Goal: Task Accomplishment & Management: Use online tool/utility

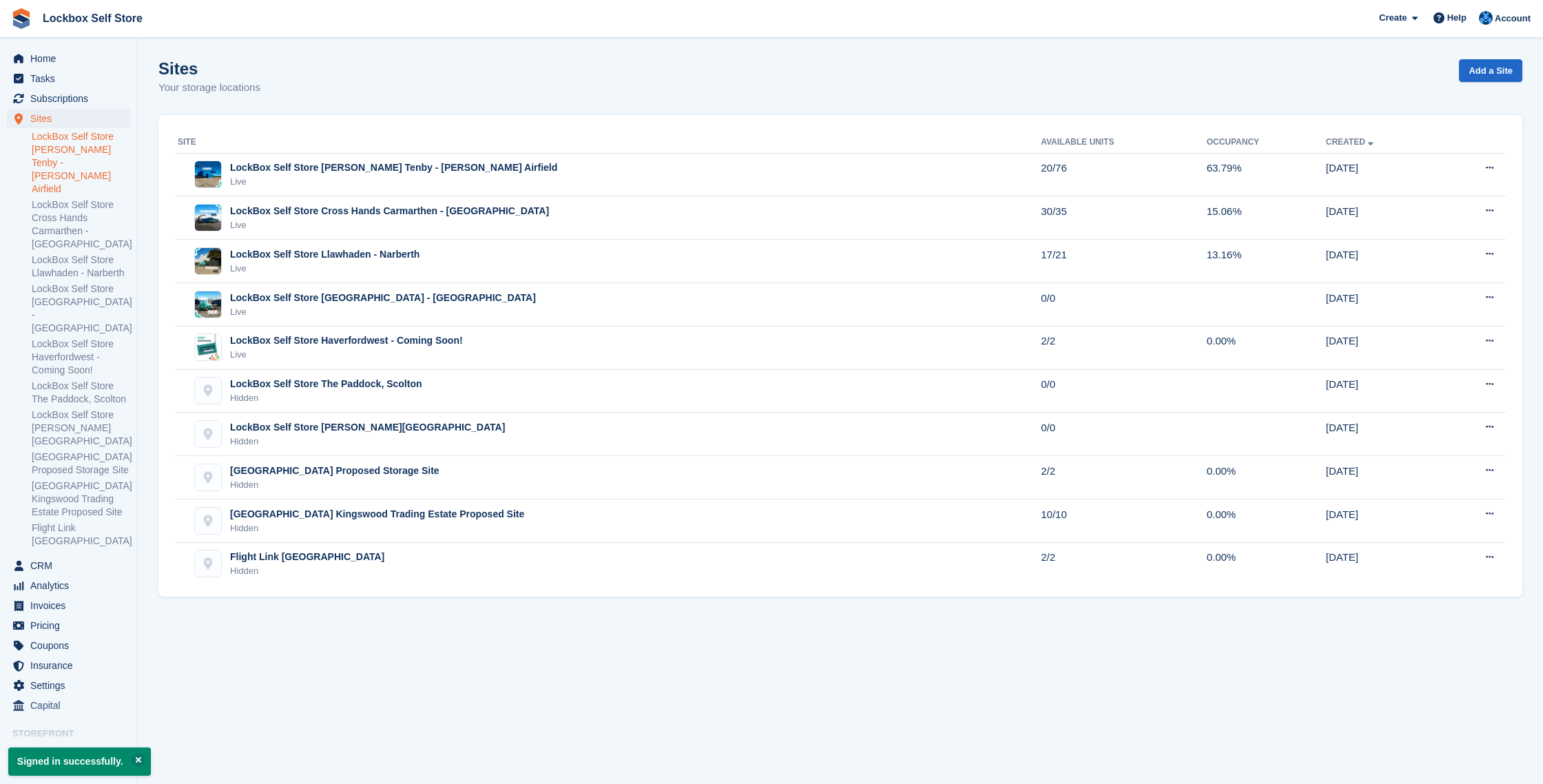
click at [102, 148] on link "LockBox Self Store [PERSON_NAME] Tenby - [PERSON_NAME] Airfield" at bounding box center [81, 163] width 98 height 65
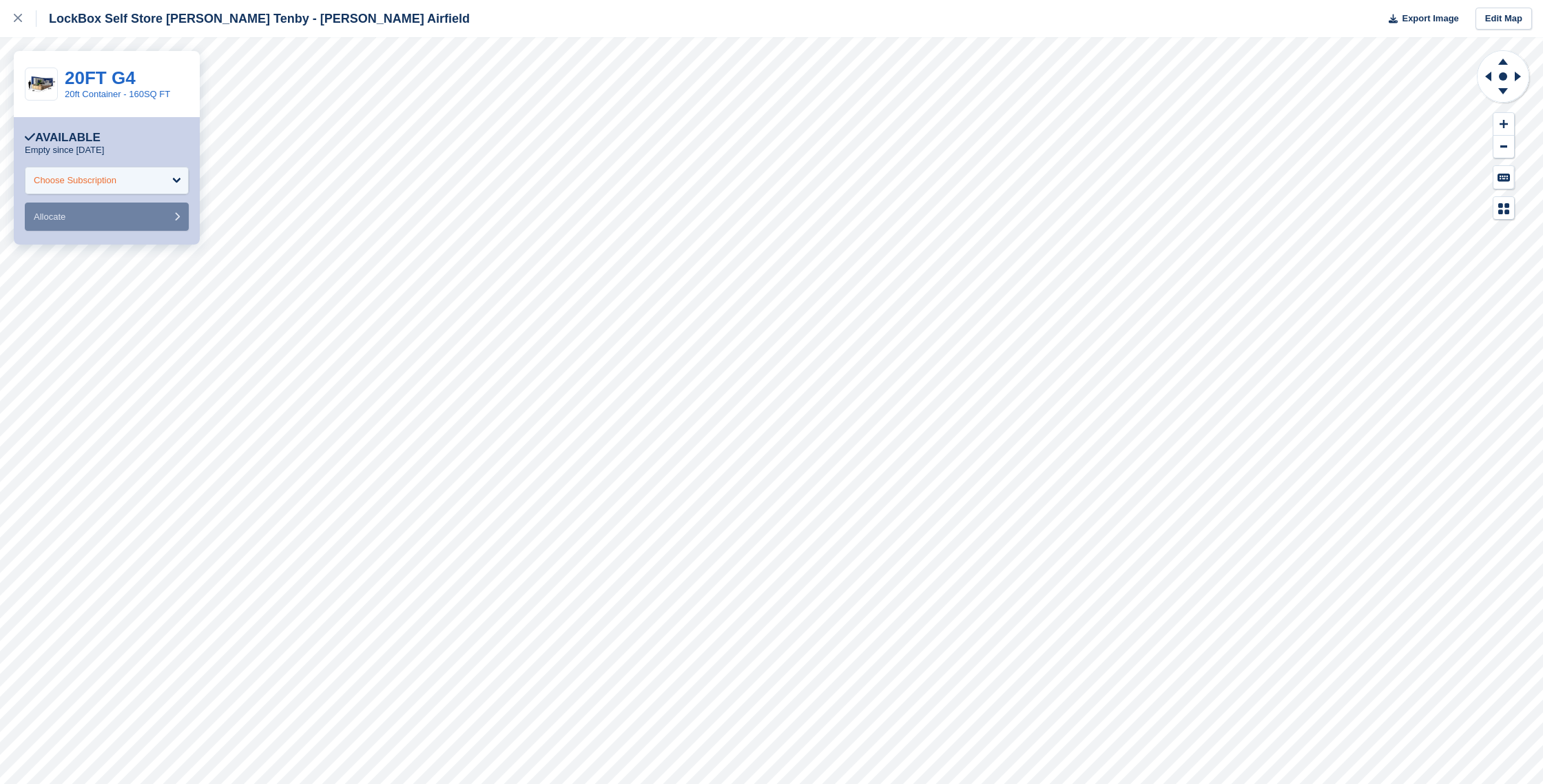
click at [150, 185] on div "Choose Subscription" at bounding box center [106, 180] width 164 height 27
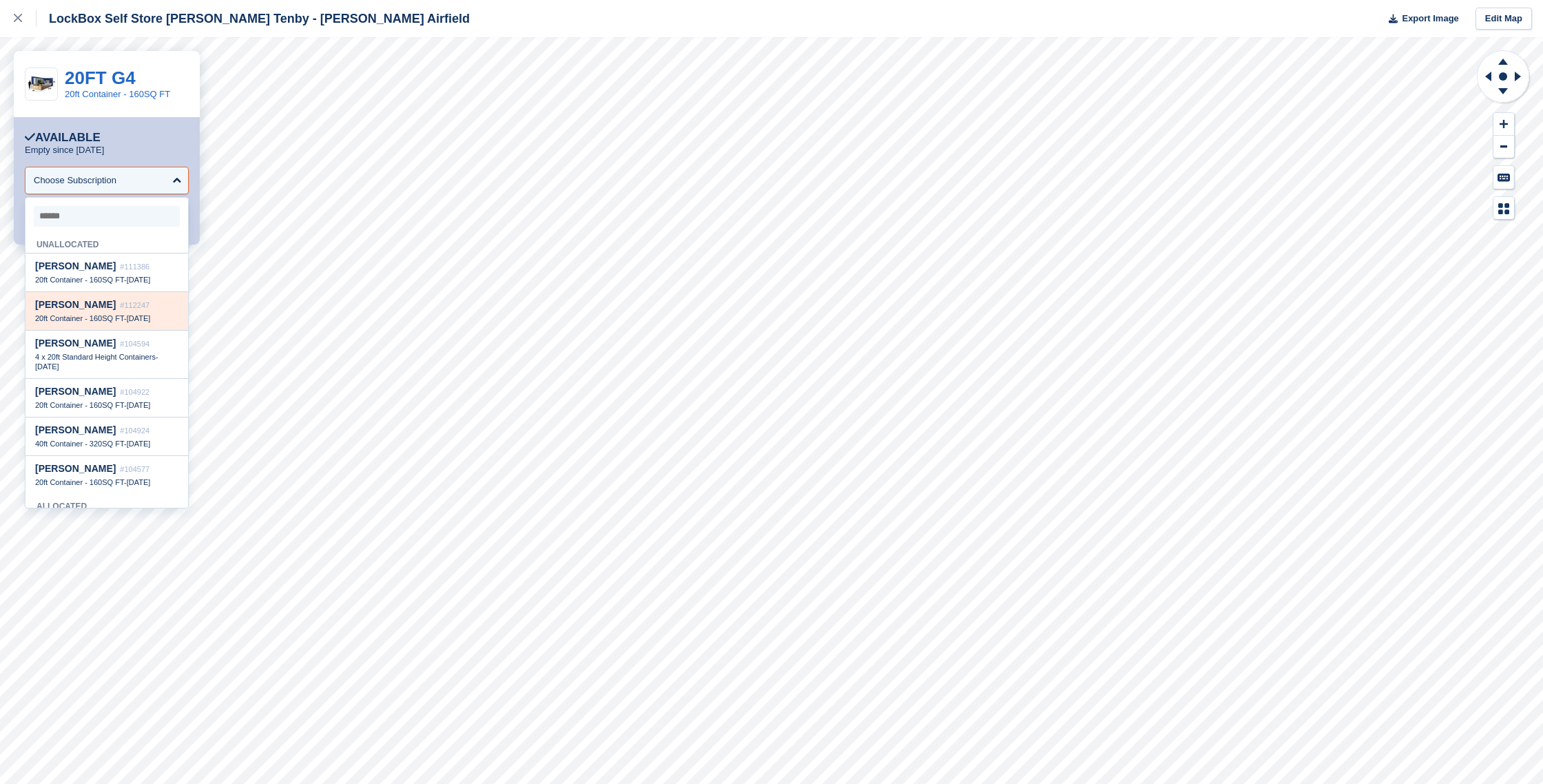
click at [145, 311] on div "[PERSON_NAME] France #112247" at bounding box center [107, 304] width 143 height 12
select select "******"
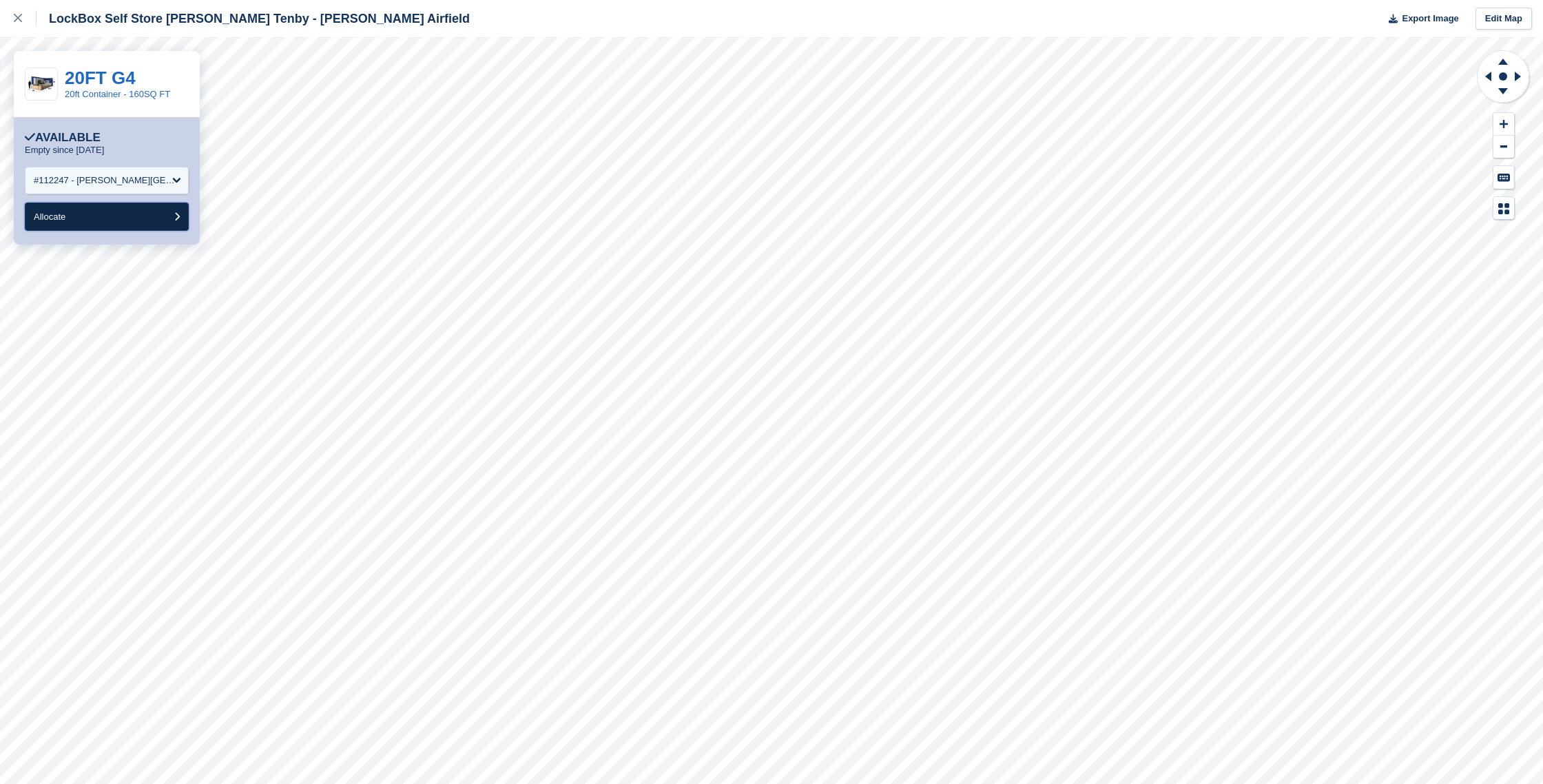
click at [130, 220] on button "Allocate" at bounding box center [106, 217] width 164 height 28
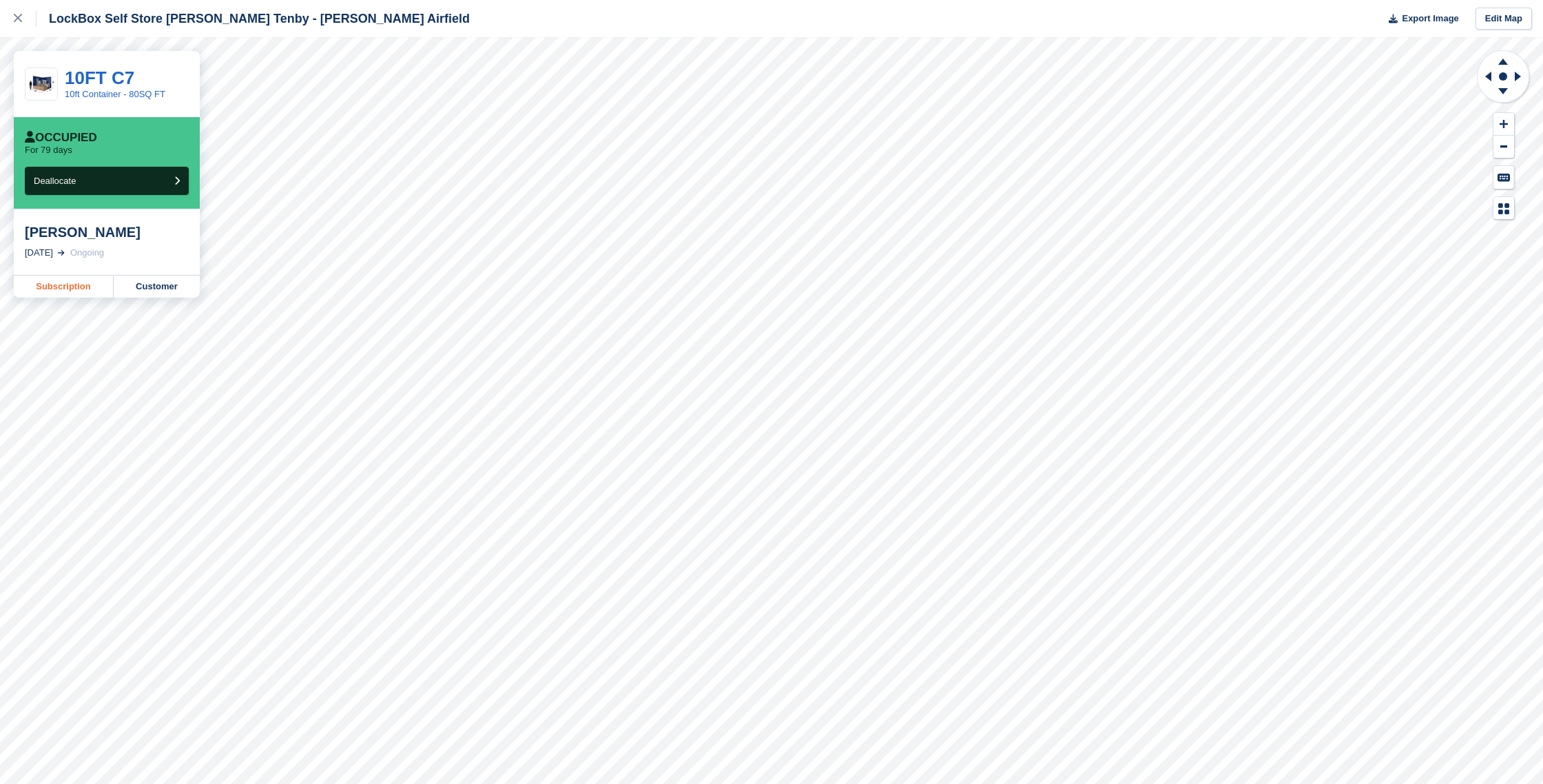
click at [79, 284] on link "Subscription" at bounding box center [64, 286] width 100 height 22
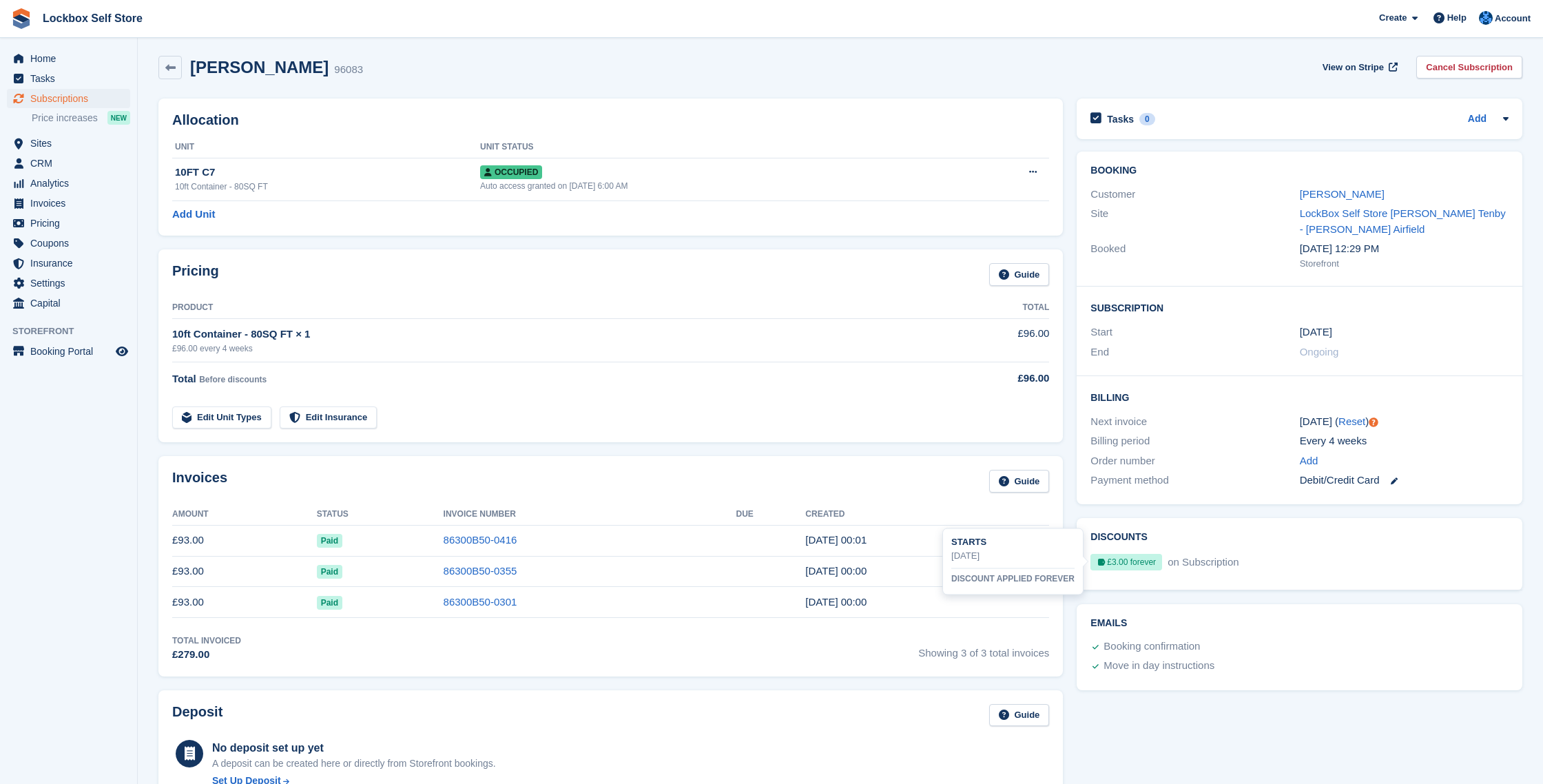
scroll to position [4, 0]
click at [56, 62] on span "Home" at bounding box center [71, 58] width 82 height 19
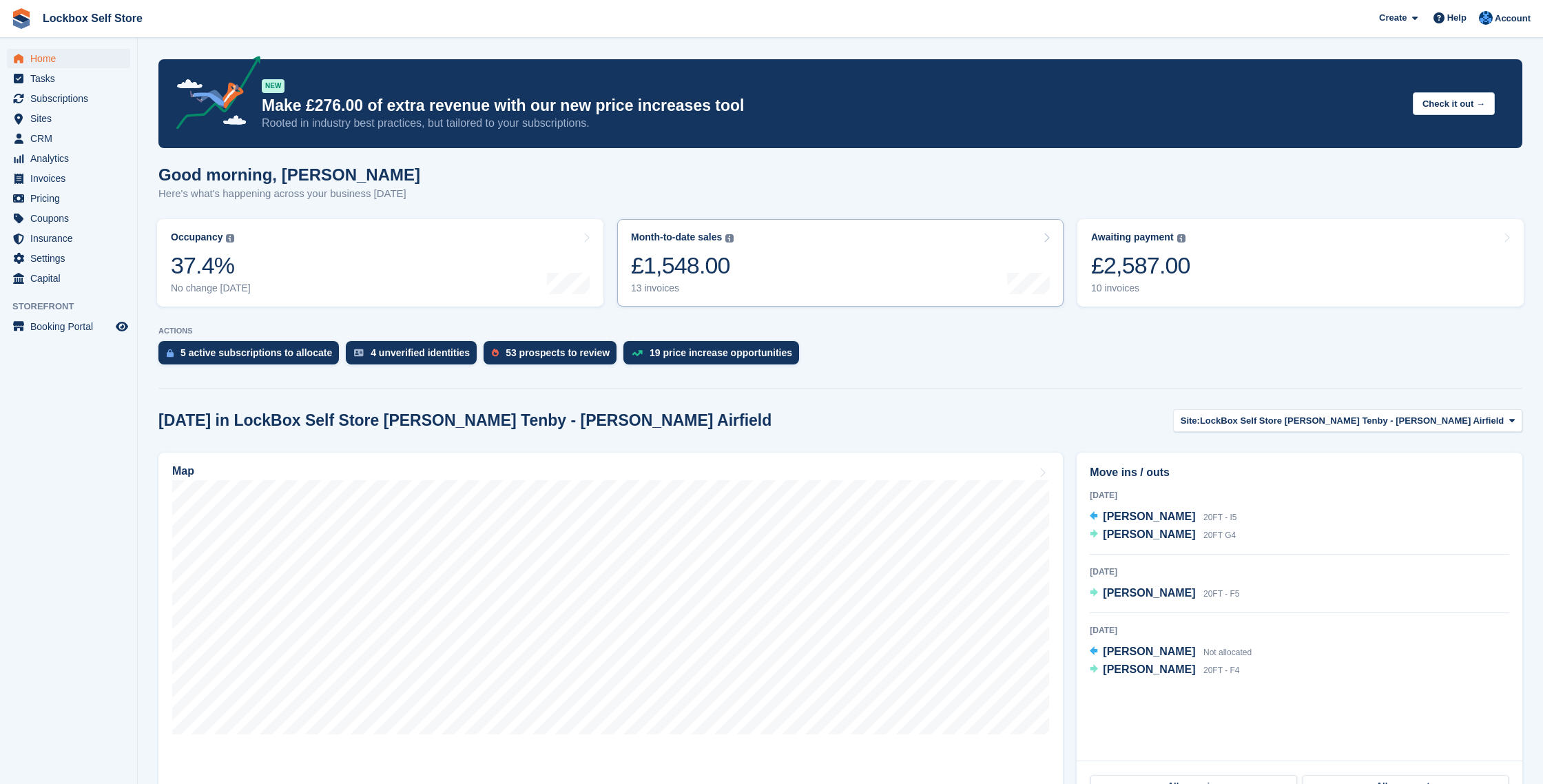
click at [789, 271] on link "Month-to-date sales The sum of all finalised invoices generated this month to d…" at bounding box center [840, 262] width 446 height 88
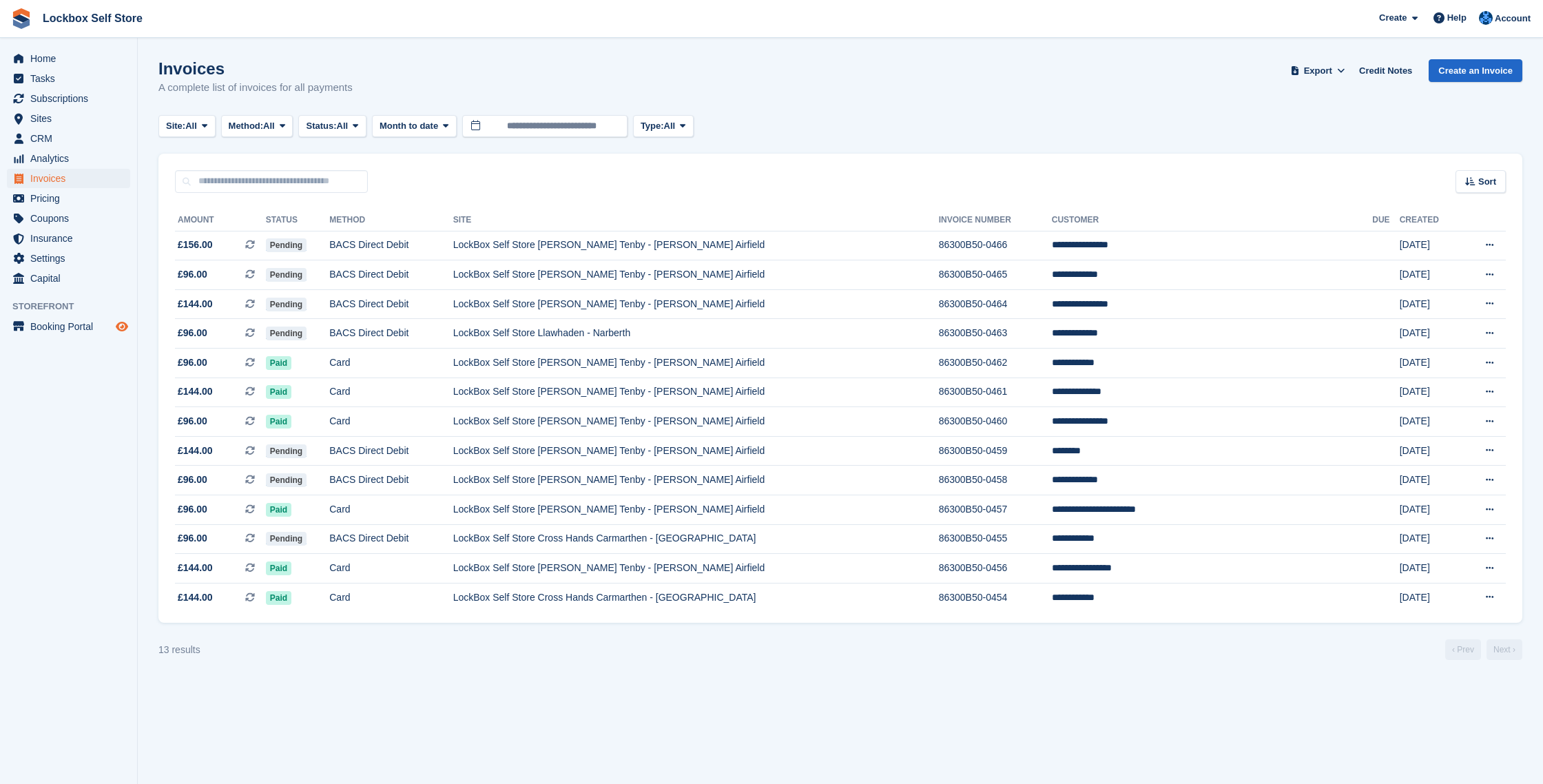
click at [125, 327] on icon "Preview store" at bounding box center [122, 327] width 12 height 11
